Goal: Task Accomplishment & Management: Use online tool/utility

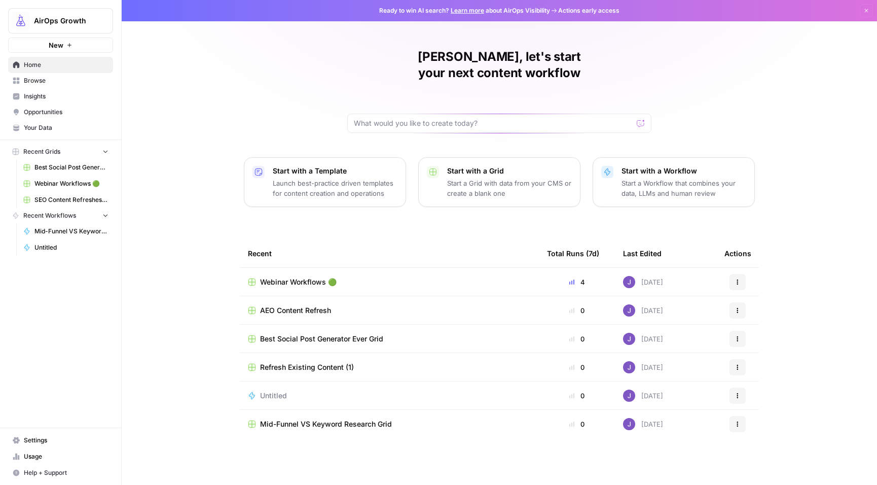
click at [298, 305] on span "AEO Content Refresh" at bounding box center [295, 310] width 71 height 10
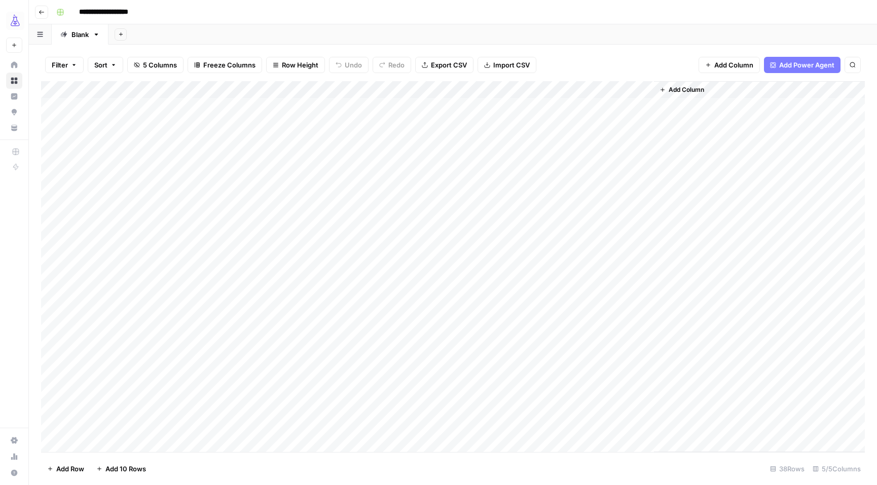
click at [515, 142] on div "Add Column" at bounding box center [453, 266] width 824 height 371
click at [703, 94] on span "Add Column" at bounding box center [686, 89] width 35 height 9
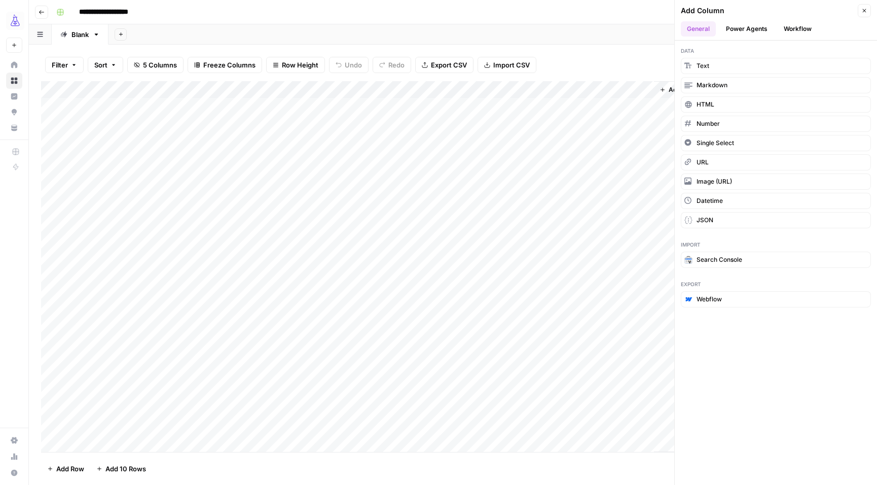
click at [755, 29] on button "Power Agents" at bounding box center [747, 28] width 54 height 15
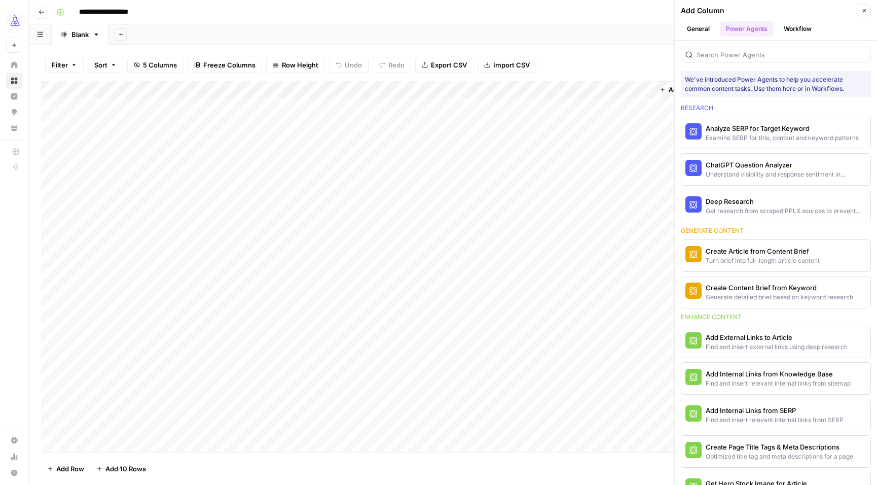
click at [864, 13] on icon "button" at bounding box center [864, 11] width 6 height 6
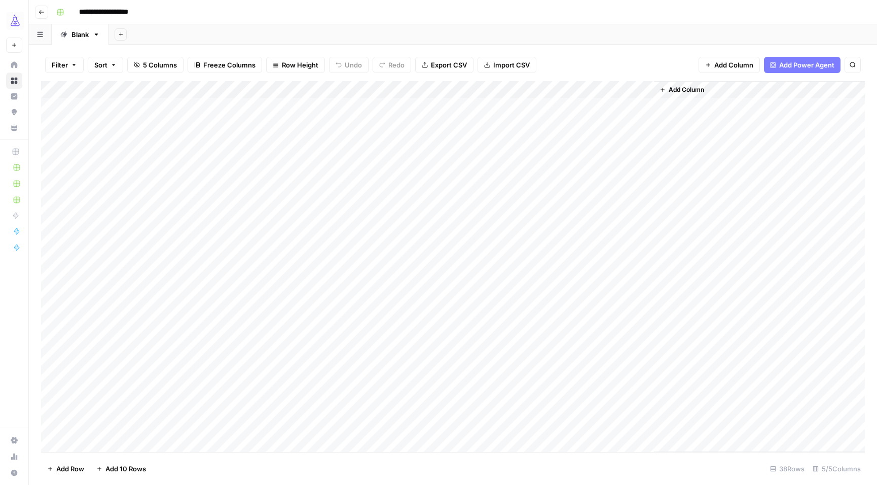
click at [799, 68] on span "Add Power Agent" at bounding box center [806, 65] width 55 height 10
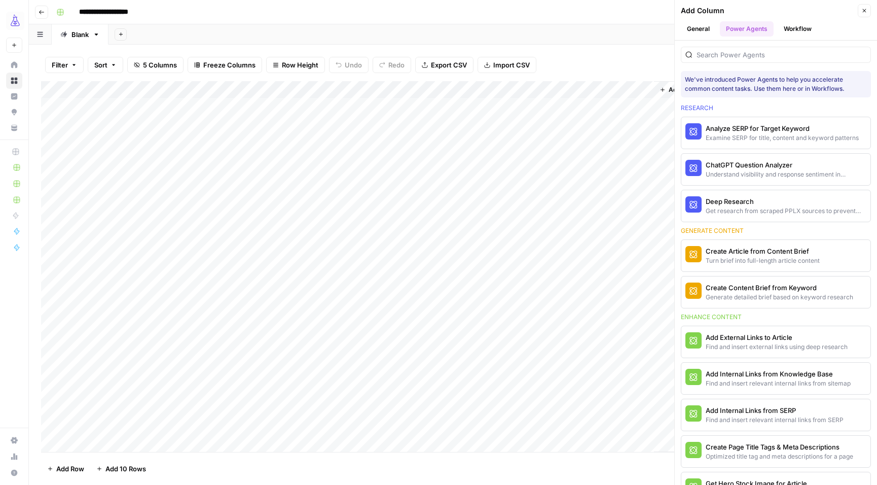
click at [629, 57] on div "Filter Sort 5 Columns Freeze Columns Row Height Undo Redo Export CSV Import CSV…" at bounding box center [453, 65] width 824 height 32
click at [866, 14] on button "Close" at bounding box center [864, 10] width 13 height 13
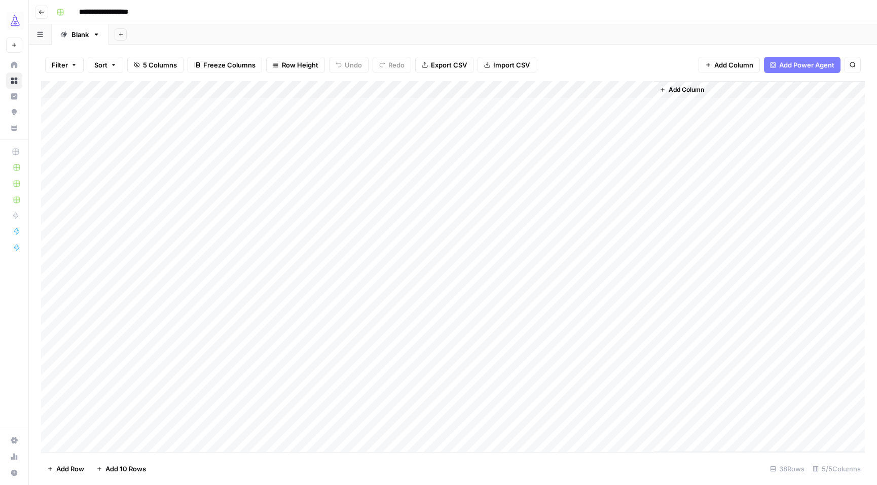
click at [42, 14] on icon "button" at bounding box center [42, 12] width 6 height 6
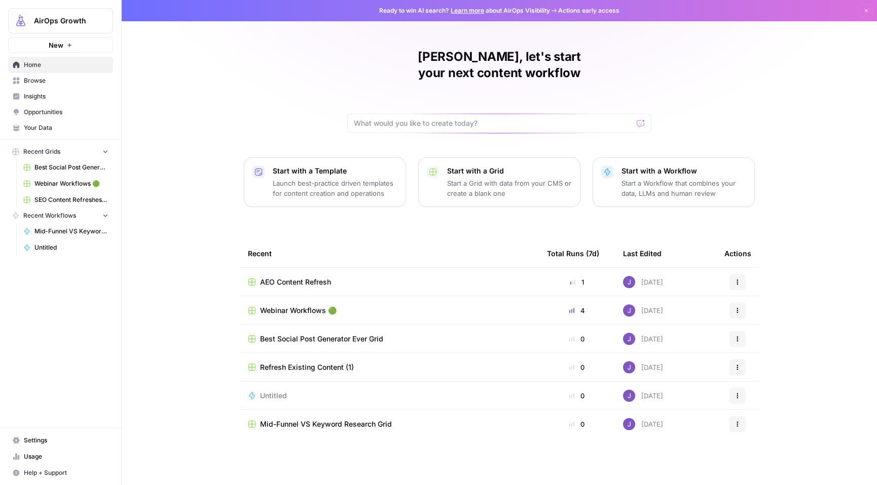
click at [330, 362] on span "Refresh Existing Content (1)" at bounding box center [307, 367] width 94 height 10
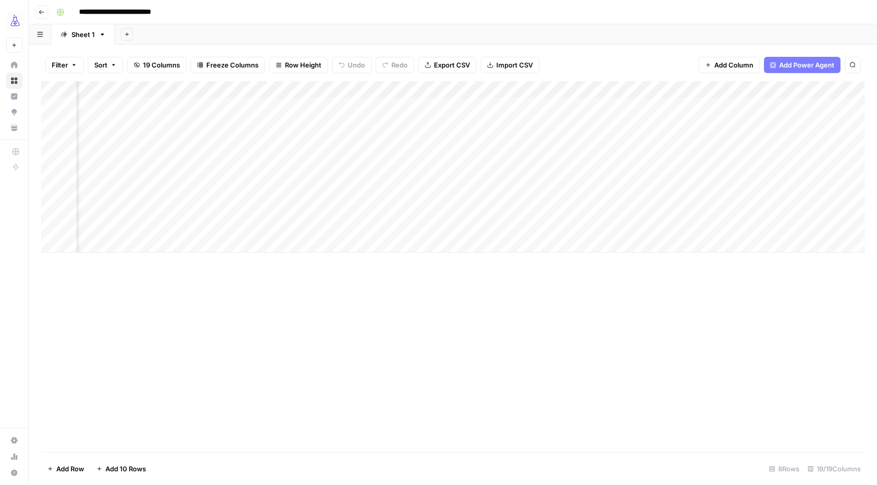
scroll to position [0, 551]
click at [604, 209] on div "Add Column" at bounding box center [453, 166] width 824 height 171
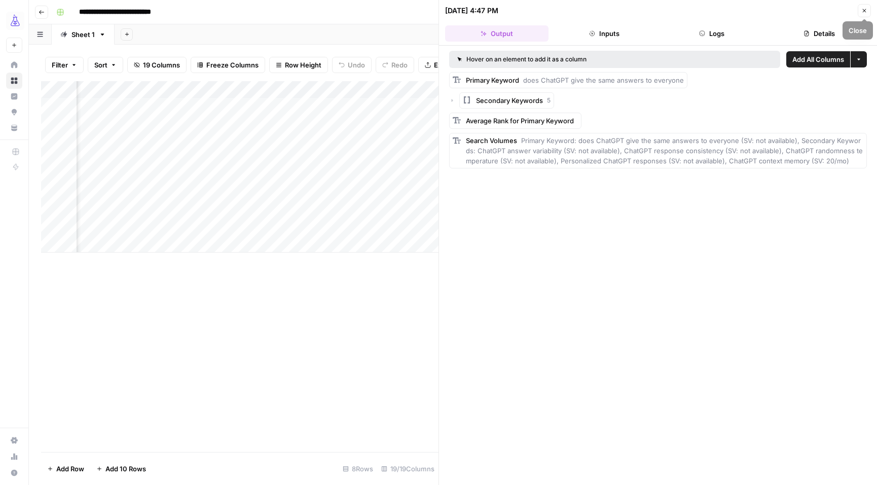
click at [866, 9] on icon "button" at bounding box center [864, 11] width 6 height 6
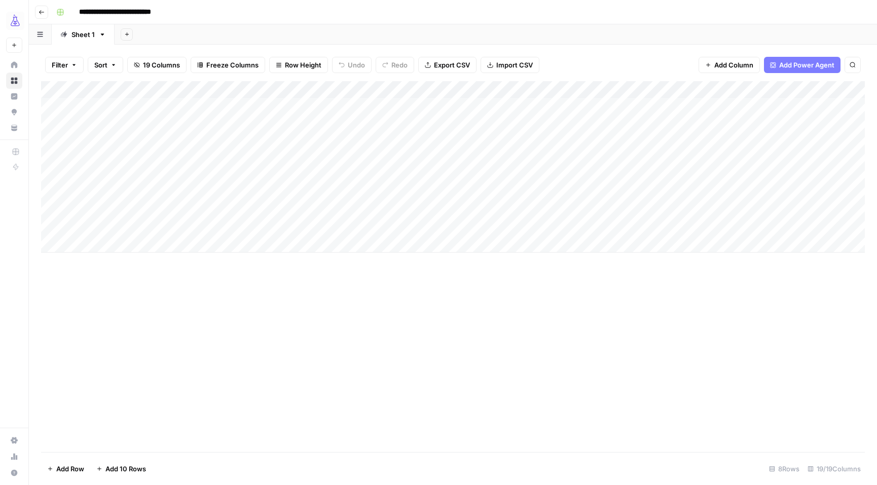
click at [39, 12] on icon "button" at bounding box center [42, 12] width 6 height 6
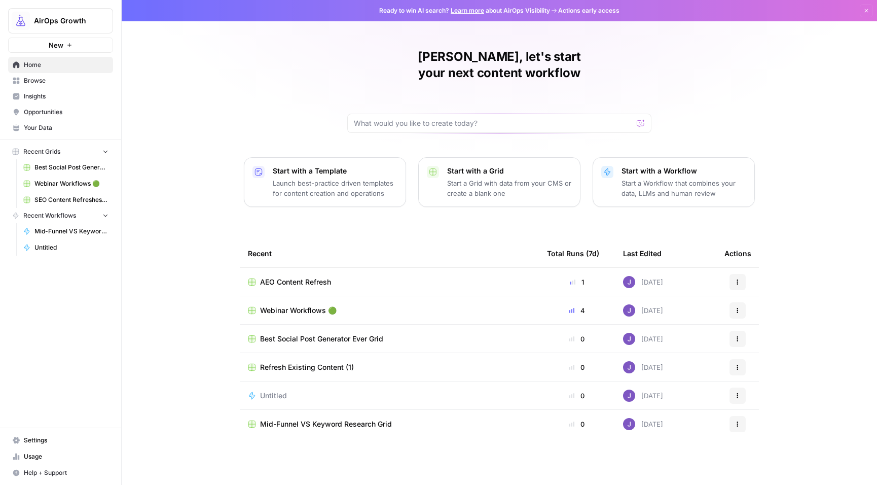
click at [71, 84] on span "Browse" at bounding box center [66, 80] width 85 height 9
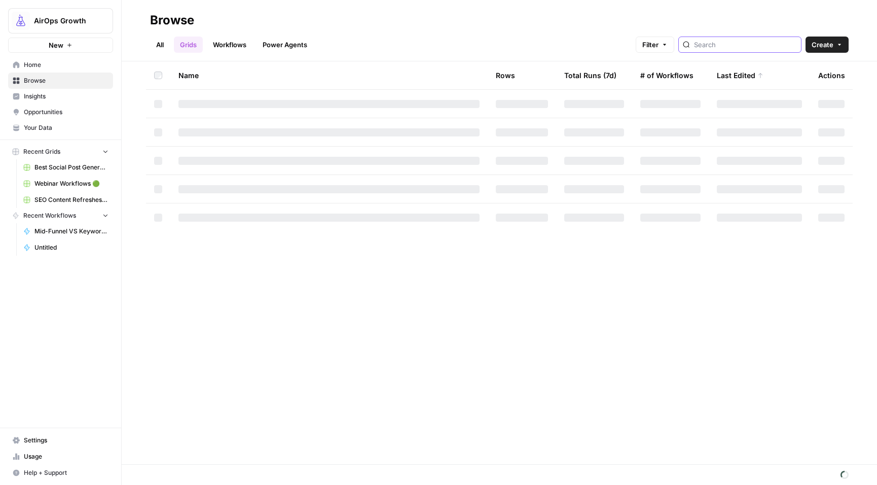
click at [742, 43] on input "search" at bounding box center [745, 45] width 103 height 10
type input "refresh"
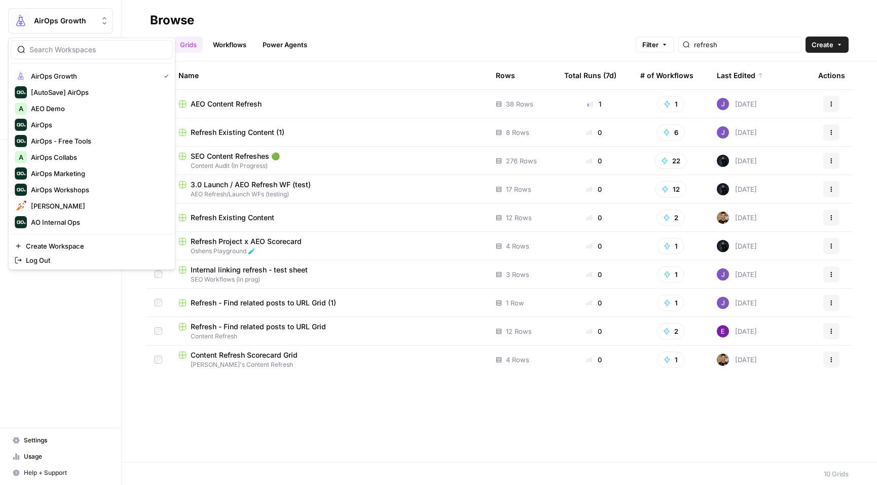
click at [81, 19] on span "AirOps Growth" at bounding box center [64, 21] width 61 height 10
click at [56, 107] on span "AEO Demo" at bounding box center [98, 108] width 134 height 10
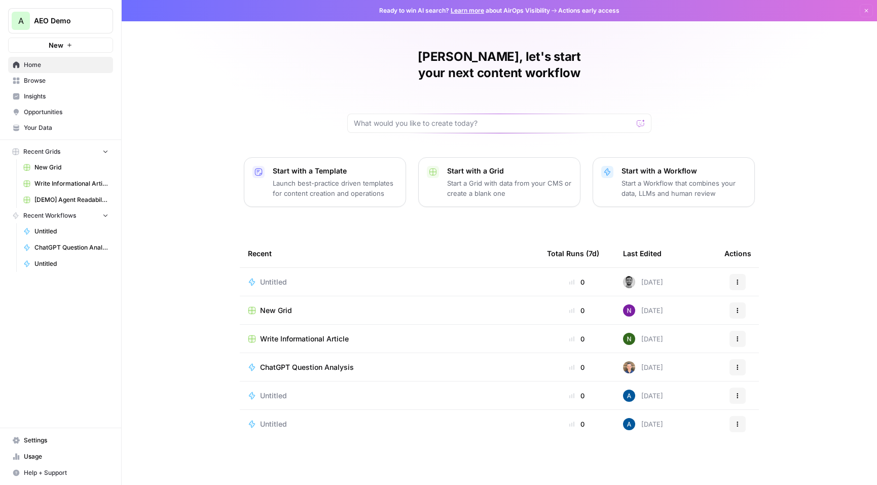
click at [43, 18] on span "AEO Demo" at bounding box center [64, 21] width 61 height 10
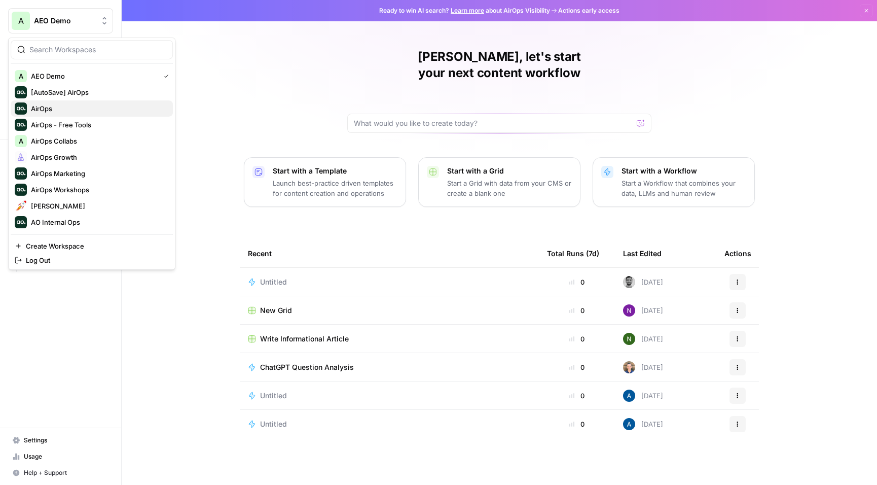
click at [45, 108] on span "AirOps" at bounding box center [98, 108] width 134 height 10
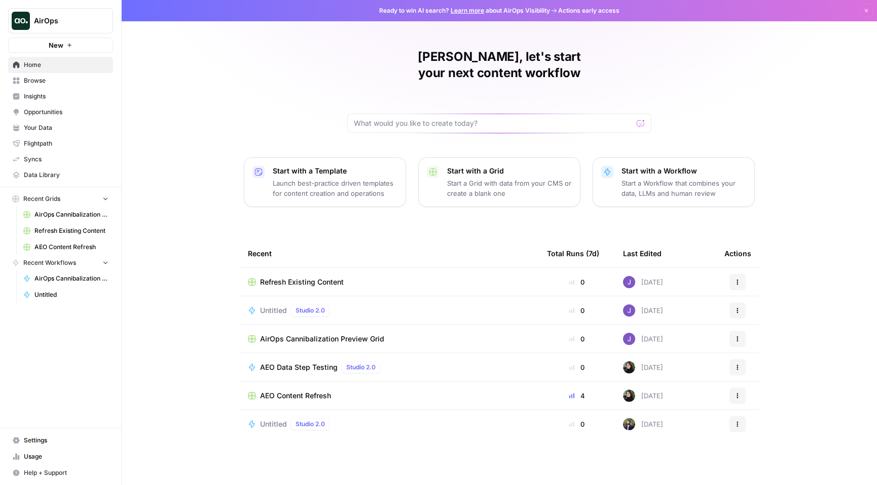
click at [75, 23] on span "AirOps" at bounding box center [64, 21] width 61 height 10
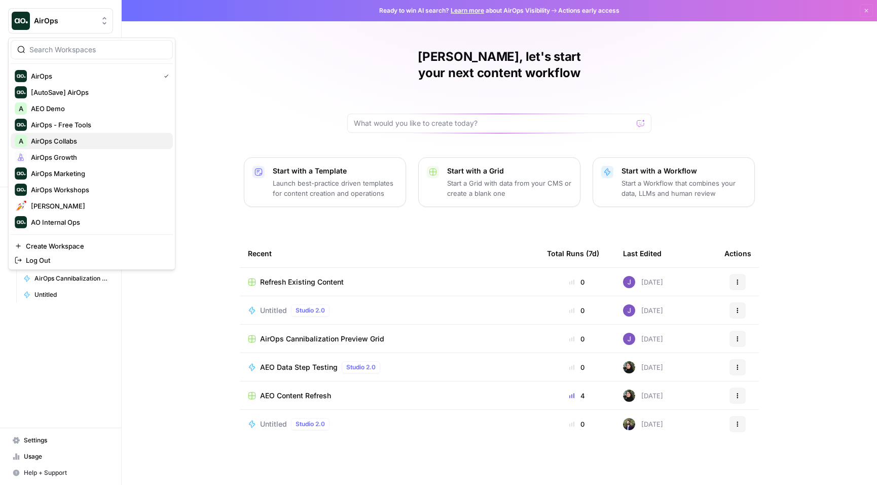
click at [60, 140] on span "AirOps Collabs" at bounding box center [98, 141] width 134 height 10
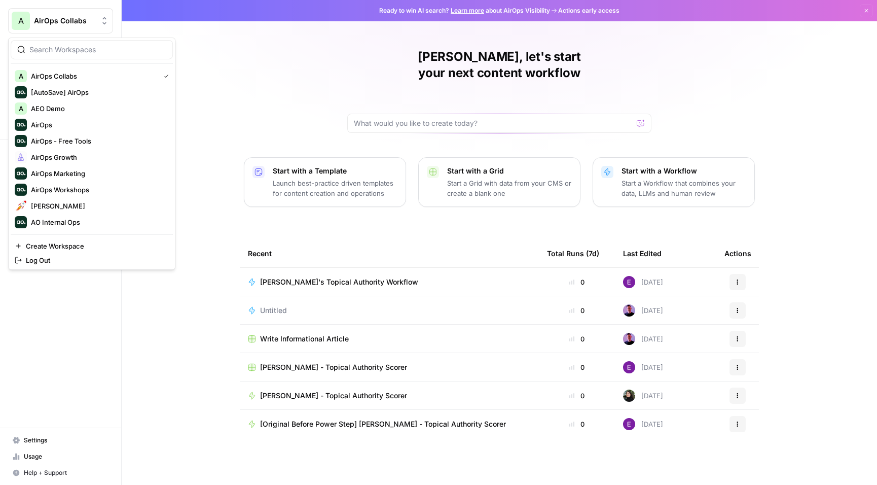
click at [75, 25] on span "AirOps Collabs" at bounding box center [64, 21] width 61 height 10
click at [57, 104] on span "AEO Demo" at bounding box center [98, 108] width 134 height 10
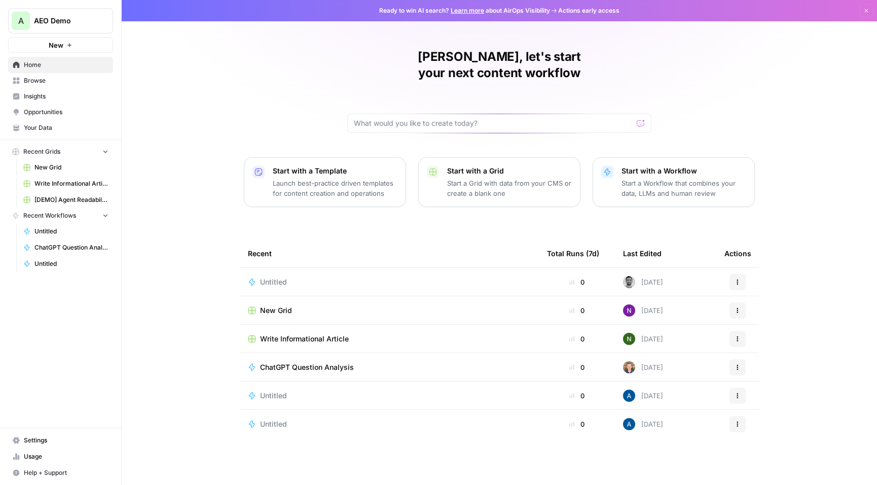
click at [60, 81] on span "Browse" at bounding box center [66, 80] width 85 height 9
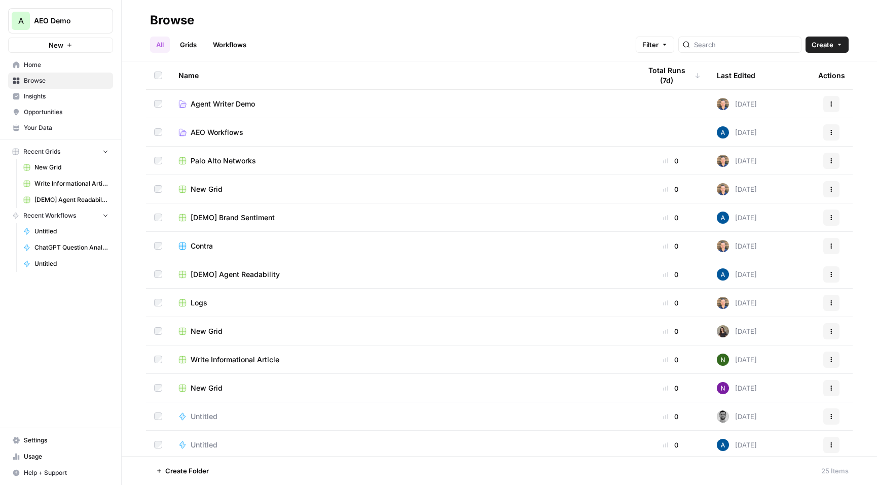
click at [229, 104] on span "Agent Writer Demo" at bounding box center [223, 104] width 64 height 10
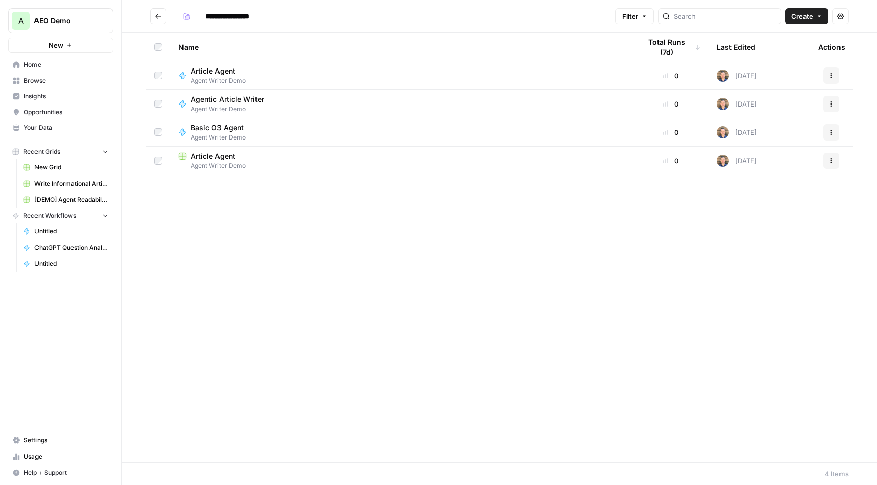
click at [156, 14] on icon "Go back" at bounding box center [158, 16] width 7 height 7
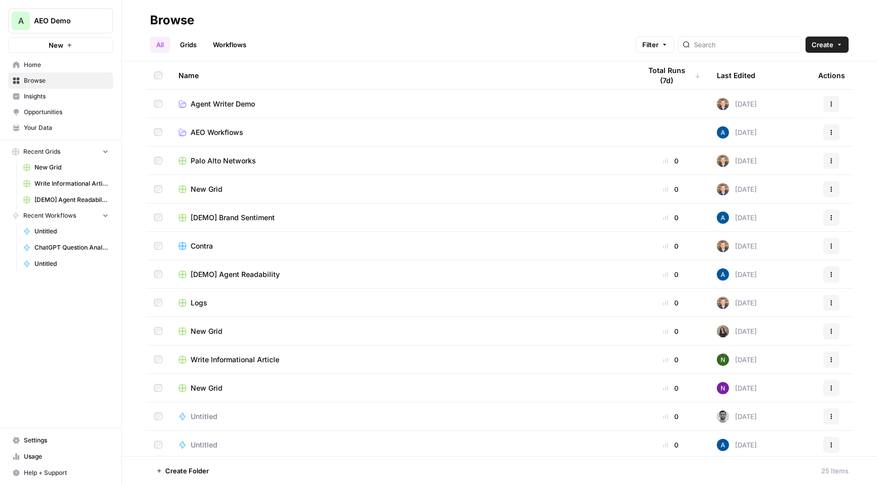
click at [190, 48] on link "Grids" at bounding box center [188, 44] width 29 height 16
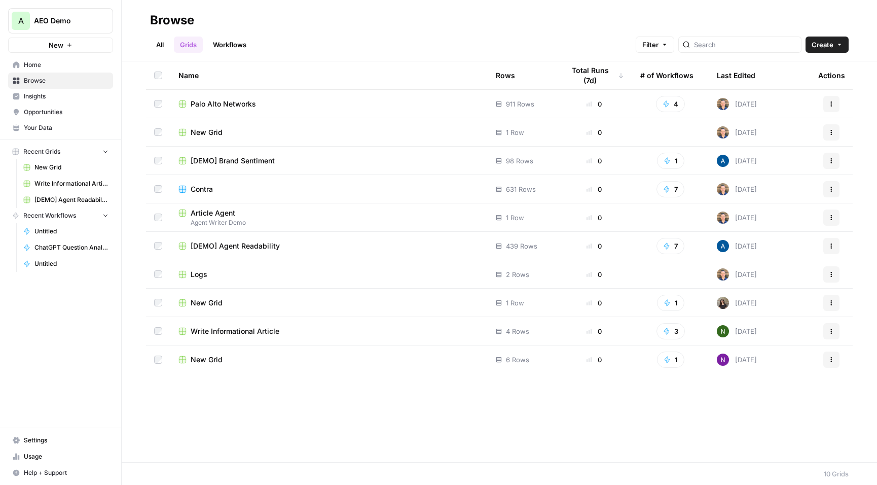
click at [69, 44] on icon "button" at bounding box center [69, 45] width 6 height 6
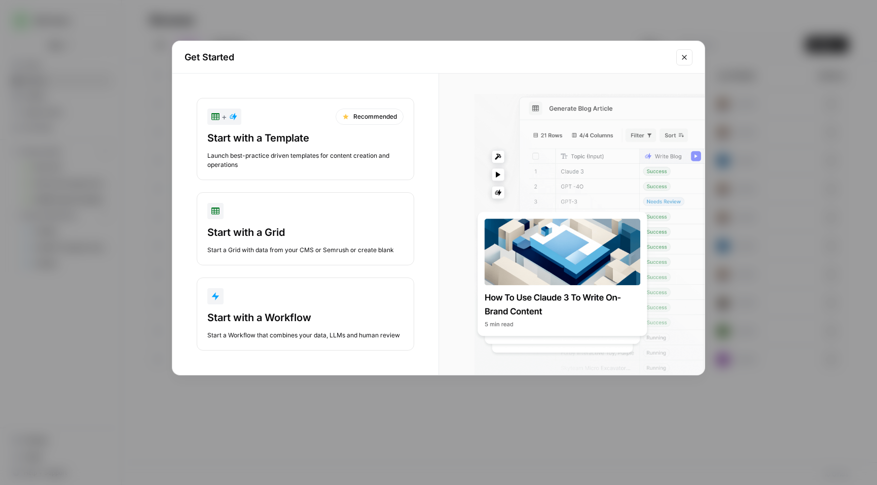
click at [126, 66] on div "Get Started + Recommended Start with a Template Launch best-practice driven tem…" at bounding box center [438, 242] width 877 height 485
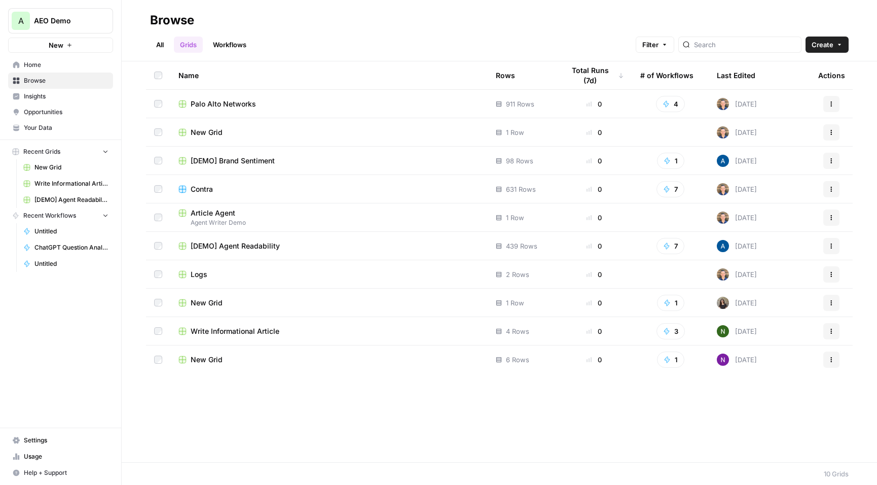
click at [66, 17] on span "AEO Demo" at bounding box center [64, 21] width 61 height 10
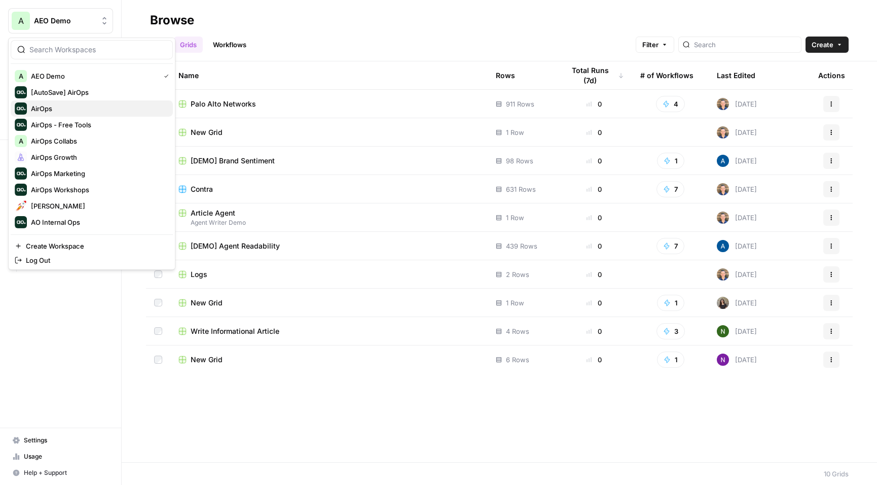
click at [47, 105] on span "AirOps" at bounding box center [98, 108] width 134 height 10
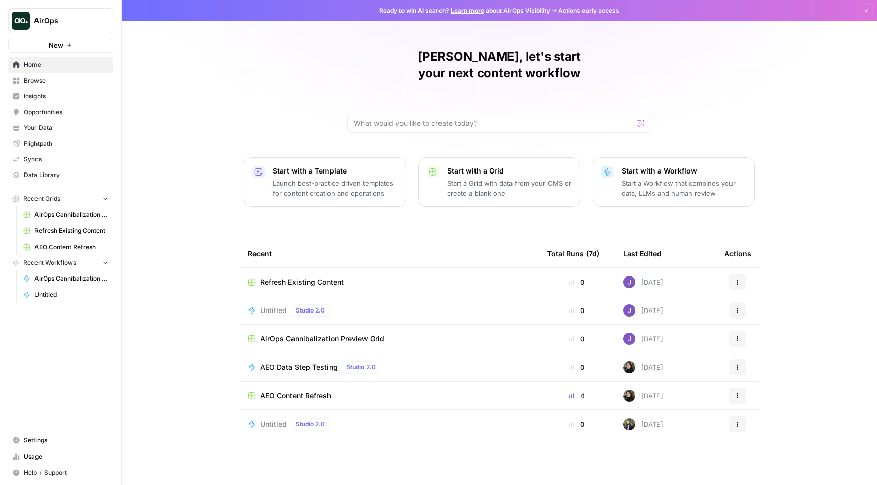
click at [56, 82] on span "Browse" at bounding box center [66, 80] width 85 height 9
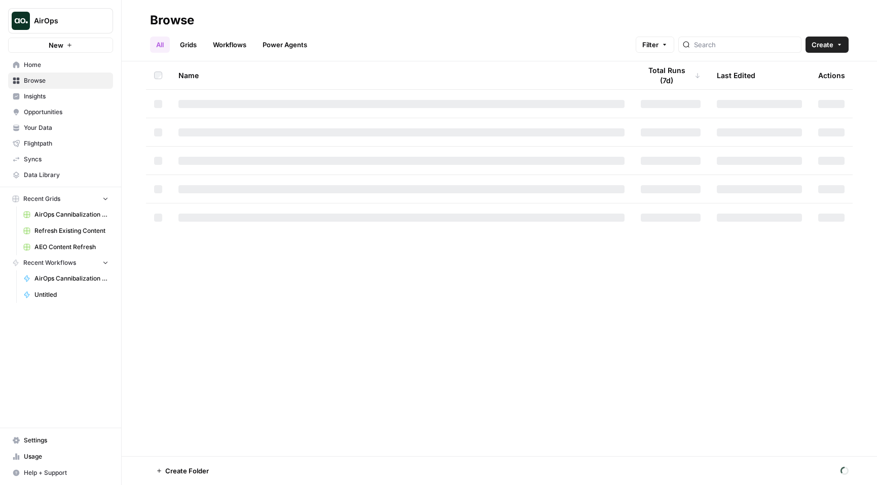
click at [195, 46] on link "Grids" at bounding box center [188, 44] width 29 height 16
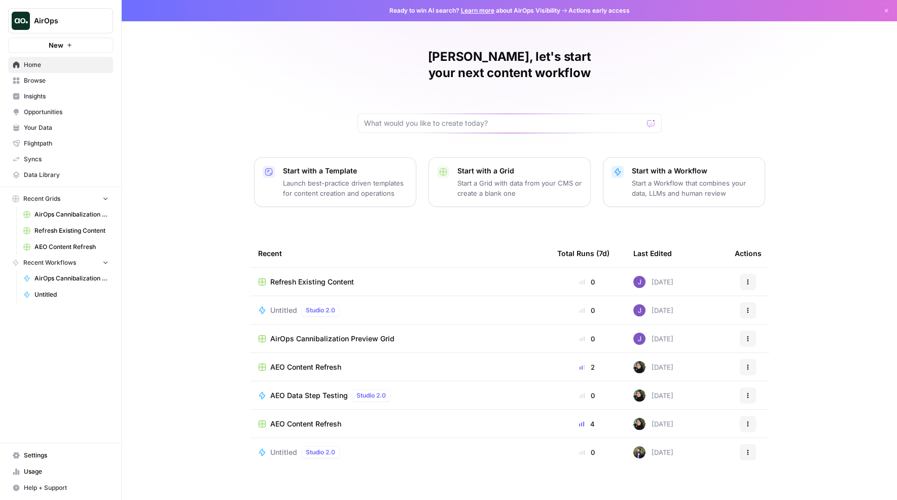
click at [47, 16] on span "AirOps" at bounding box center [64, 21] width 61 height 10
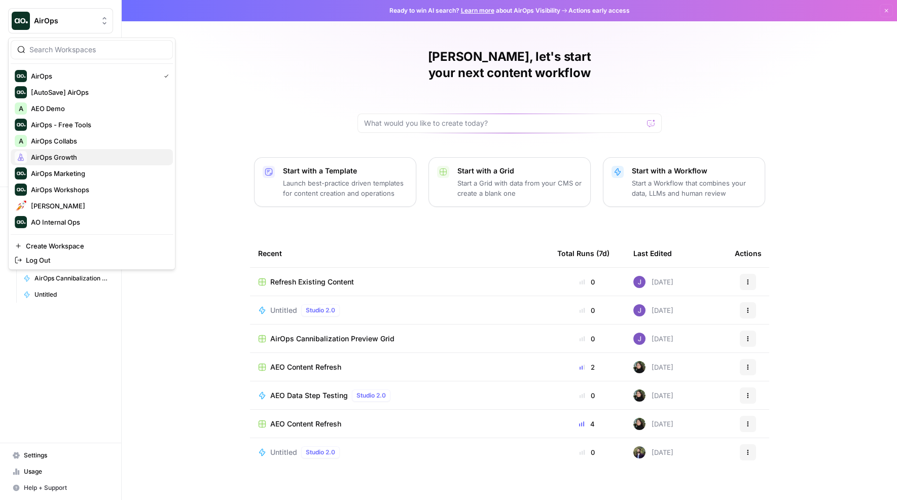
click at [55, 159] on span "AirOps Growth" at bounding box center [98, 157] width 134 height 10
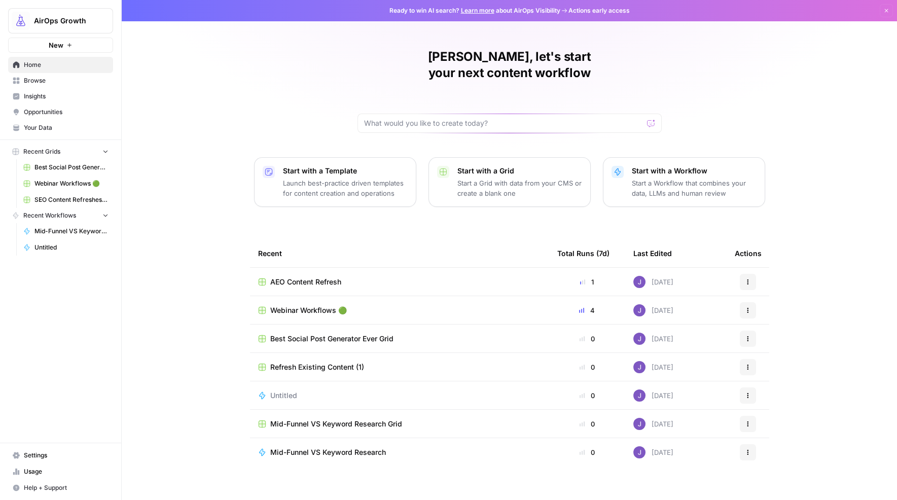
click at [305, 305] on span "Webinar Workflows 🟢" at bounding box center [308, 310] width 77 height 10
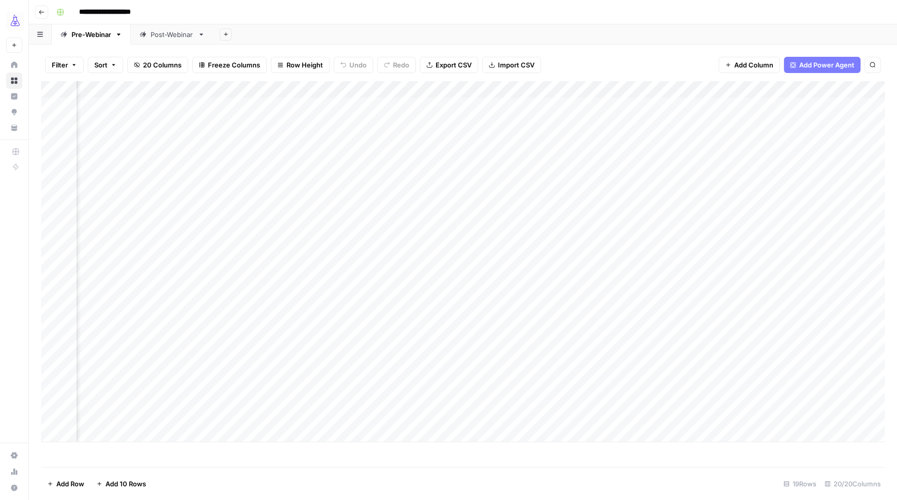
scroll to position [0, 1006]
click at [179, 36] on div "Post-Webinar" at bounding box center [172, 34] width 43 height 10
click at [669, 347] on div "Add Column" at bounding box center [462, 244] width 843 height 326
click at [675, 347] on div "Add Column" at bounding box center [462, 244] width 843 height 326
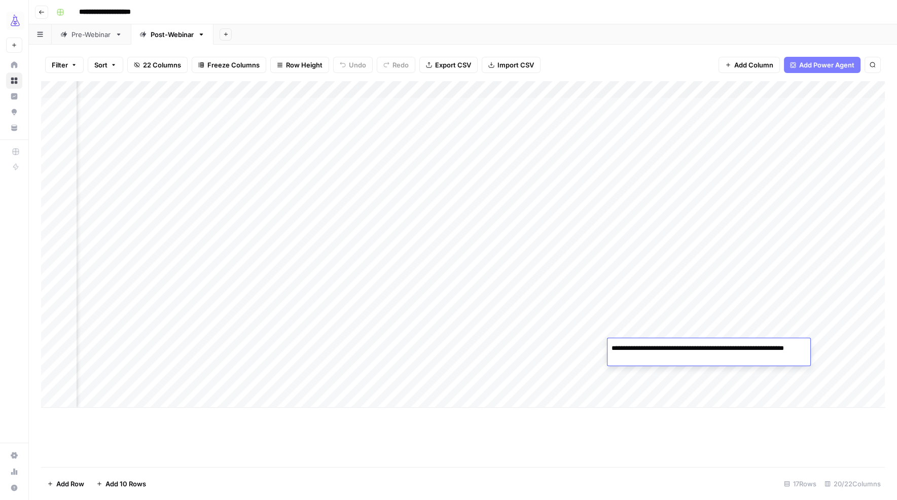
click at [675, 347] on textarea "**********" at bounding box center [708, 353] width 203 height 24
click at [580, 346] on div "Add Column" at bounding box center [462, 244] width 843 height 326
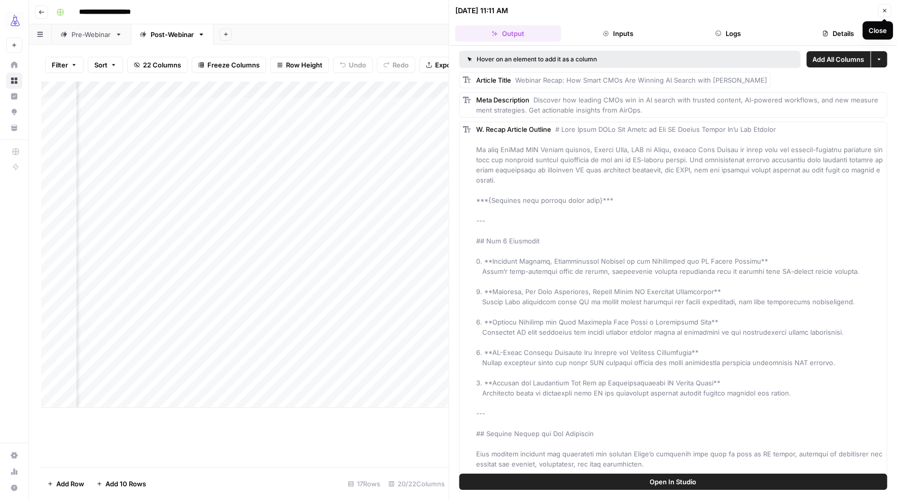
click at [882, 9] on icon "button" at bounding box center [884, 11] width 6 height 6
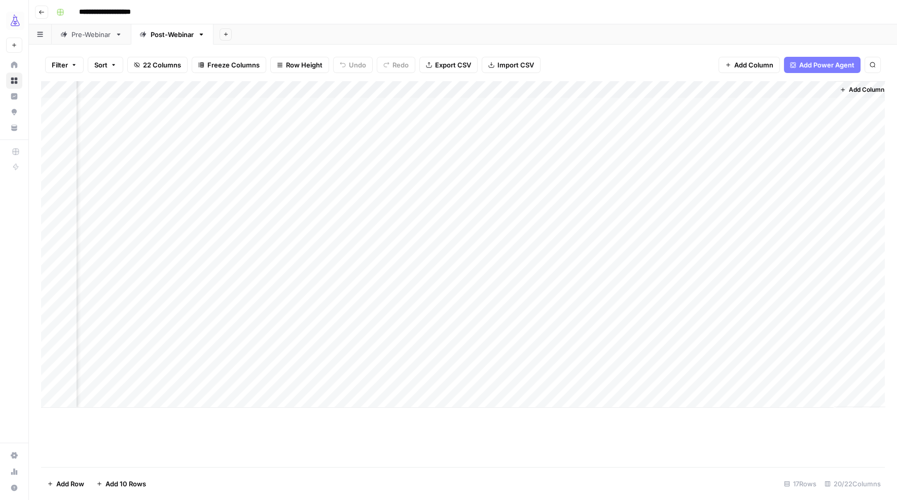
scroll to position [0, 1364]
click at [687, 350] on div "Add Column" at bounding box center [462, 244] width 843 height 326
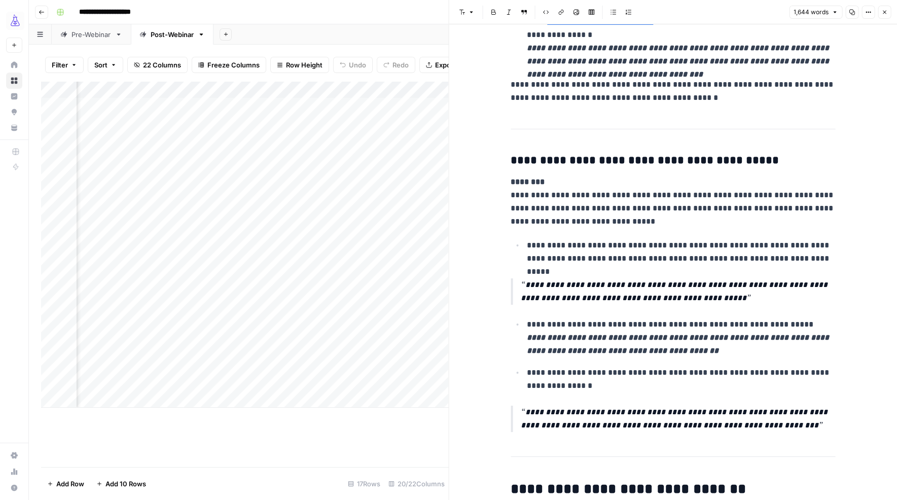
scroll to position [2208, 0]
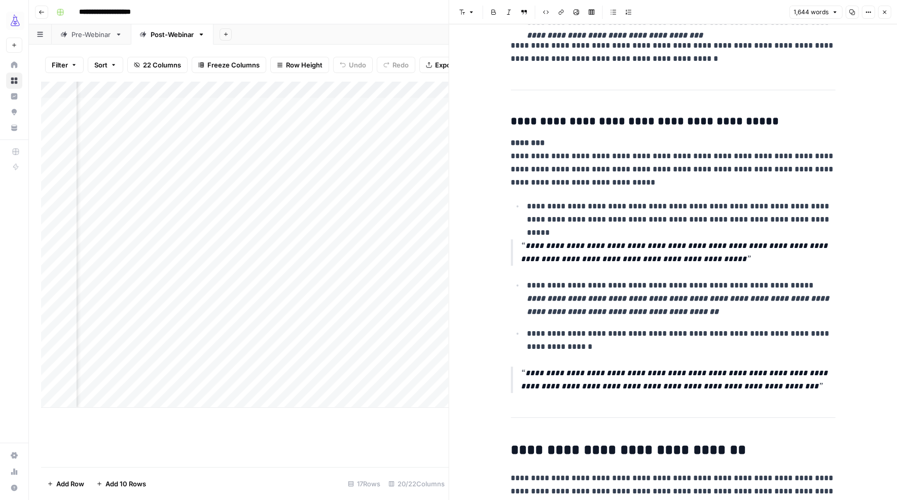
click at [645, 248] on p "**********" at bounding box center [678, 252] width 314 height 26
copy p "**********"
click at [563, 213] on p "**********" at bounding box center [681, 213] width 308 height 26
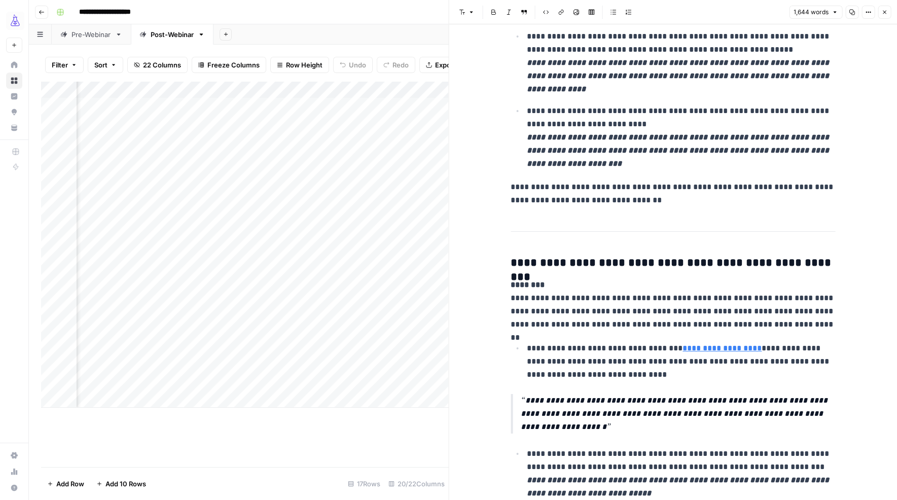
scroll to position [1319, 0]
